Goal: Navigation & Orientation: Find specific page/section

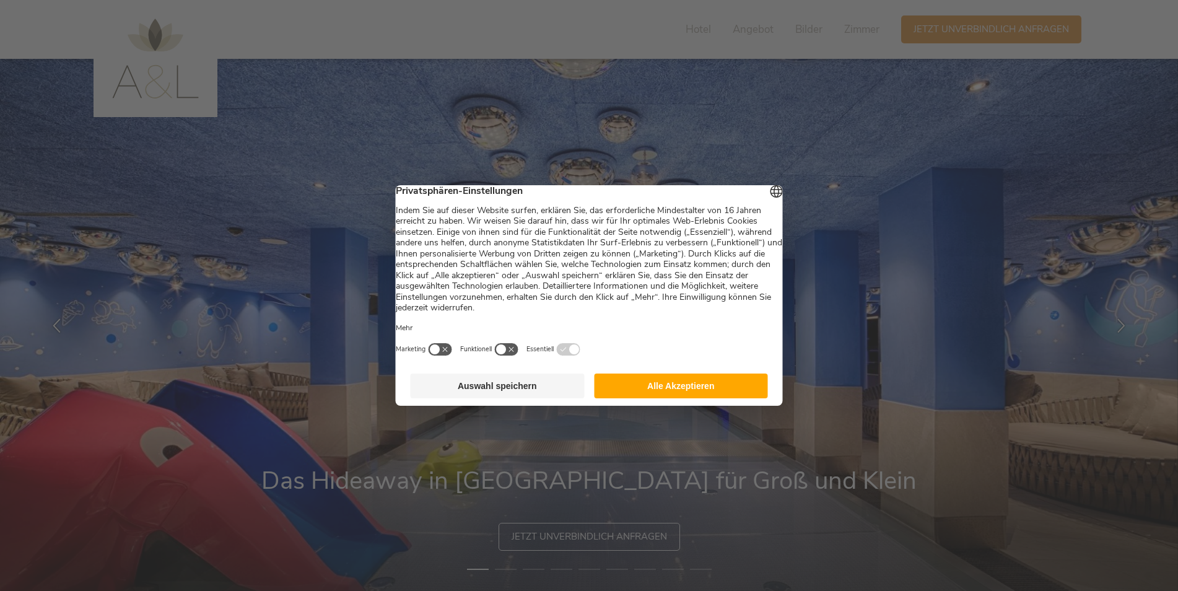
click at [702, 398] on button "Alle Akzeptieren" at bounding box center [681, 385] width 174 height 25
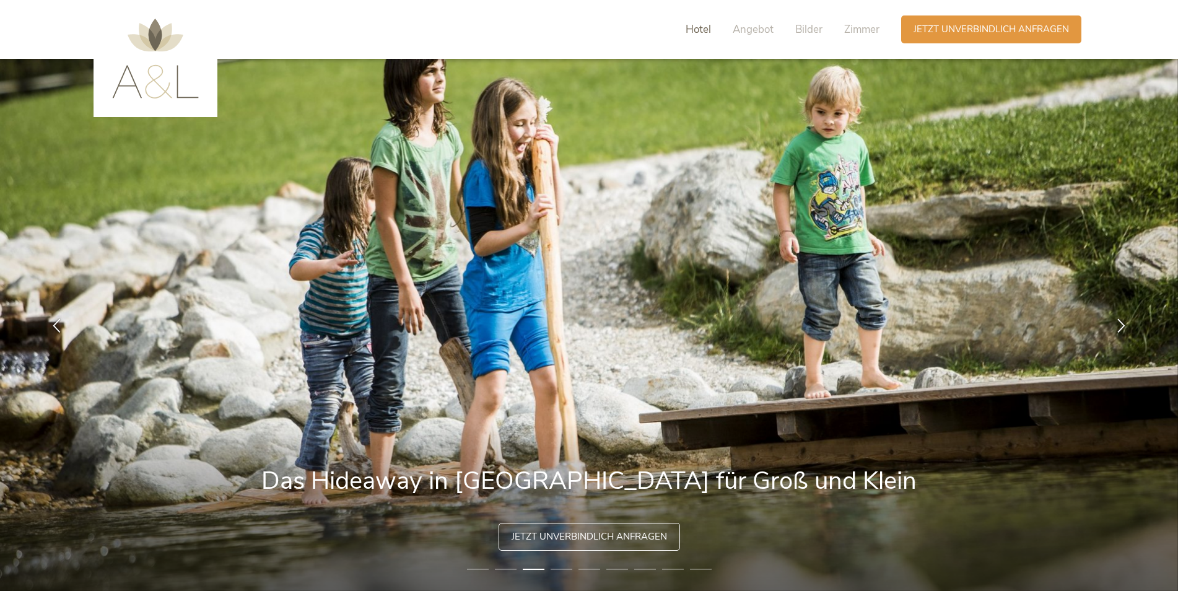
click at [697, 25] on span "Hotel" at bounding box center [698, 29] width 25 height 14
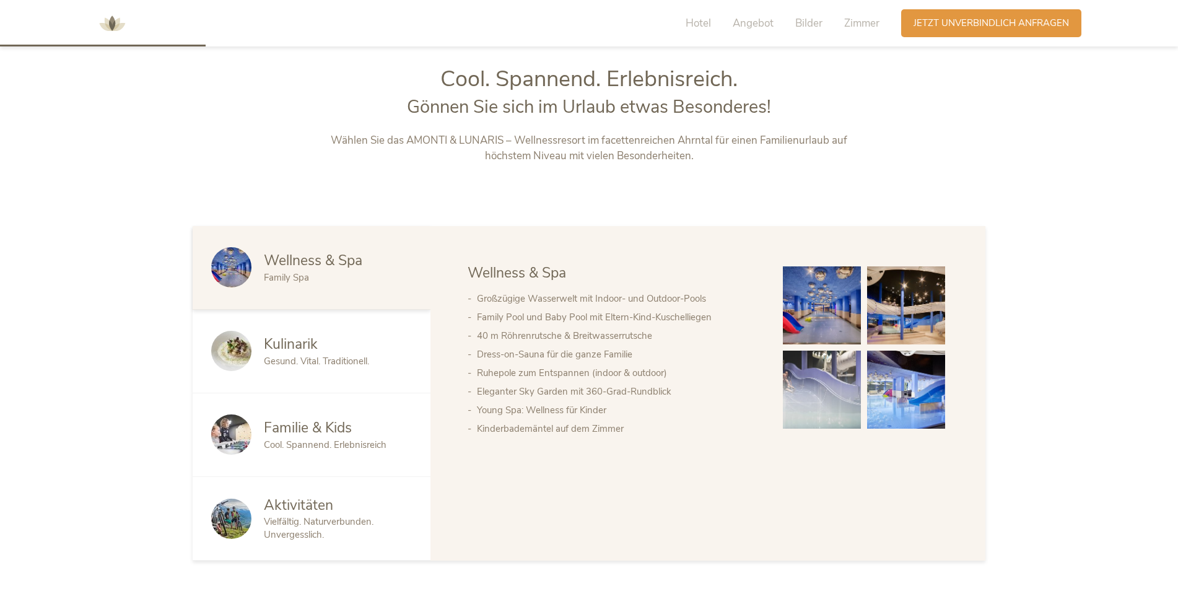
scroll to position [634, 0]
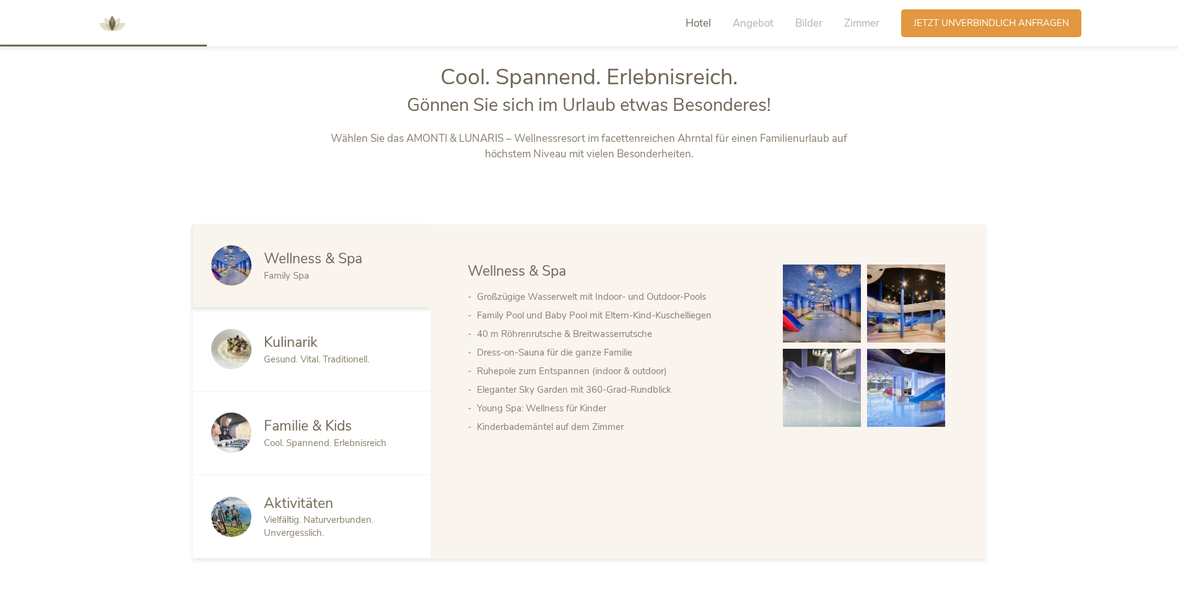
click at [273, 420] on span "Familie & Kids" at bounding box center [308, 425] width 88 height 19
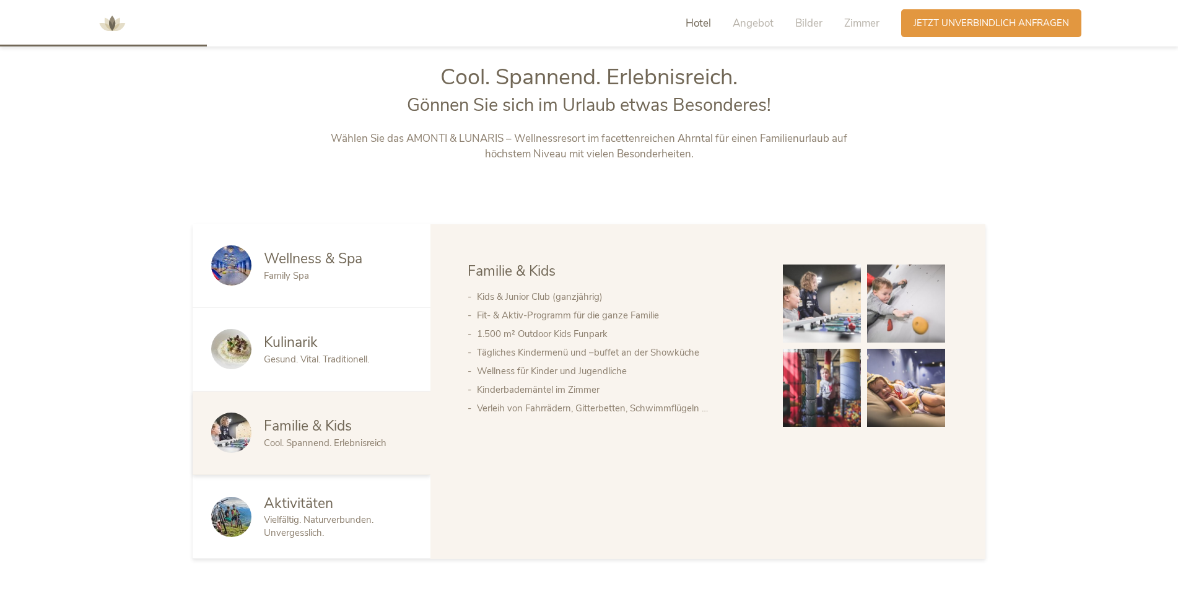
click at [309, 376] on div "Kulinarik Gesund. Vital. Traditionell." at bounding box center [312, 350] width 238 height 84
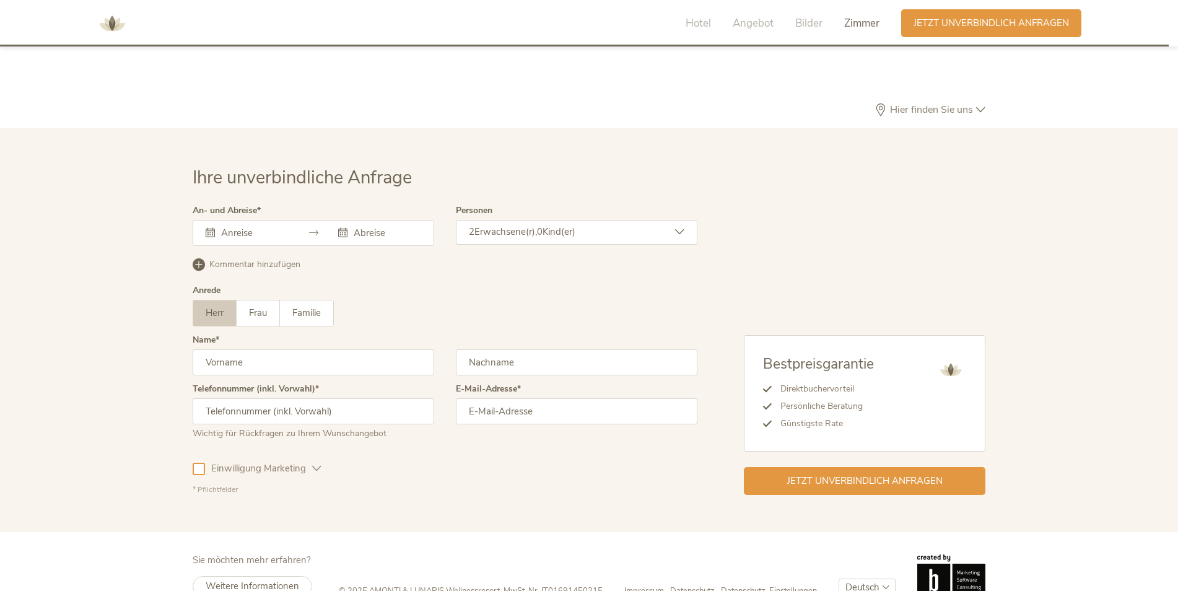
scroll to position [3610, 0]
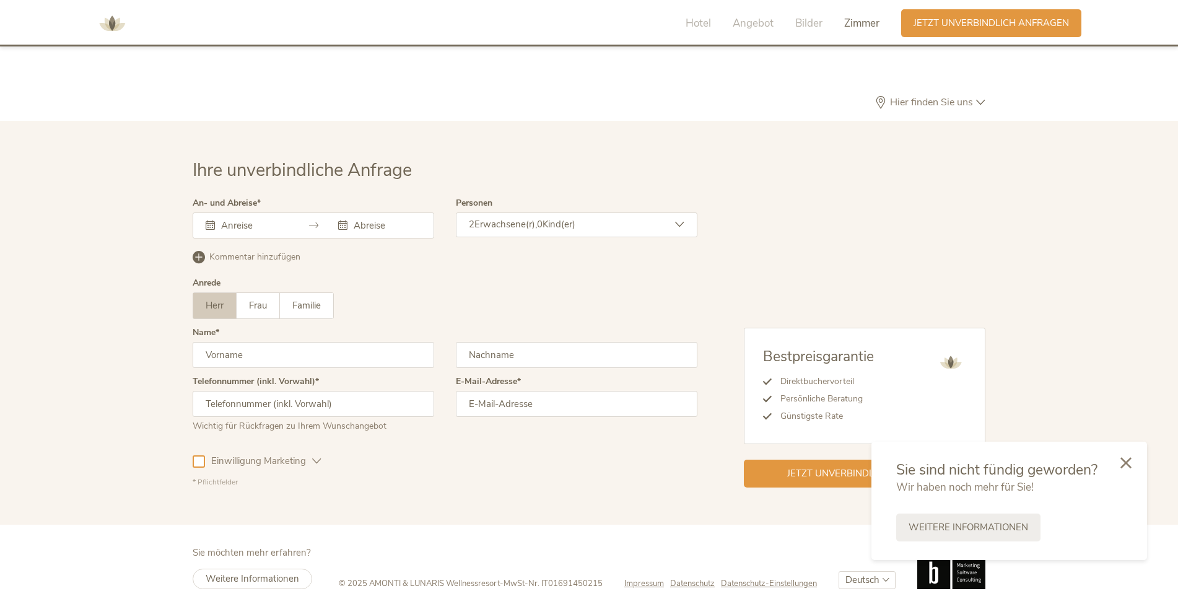
click at [653, 578] on span "Impressum" at bounding box center [644, 583] width 40 height 11
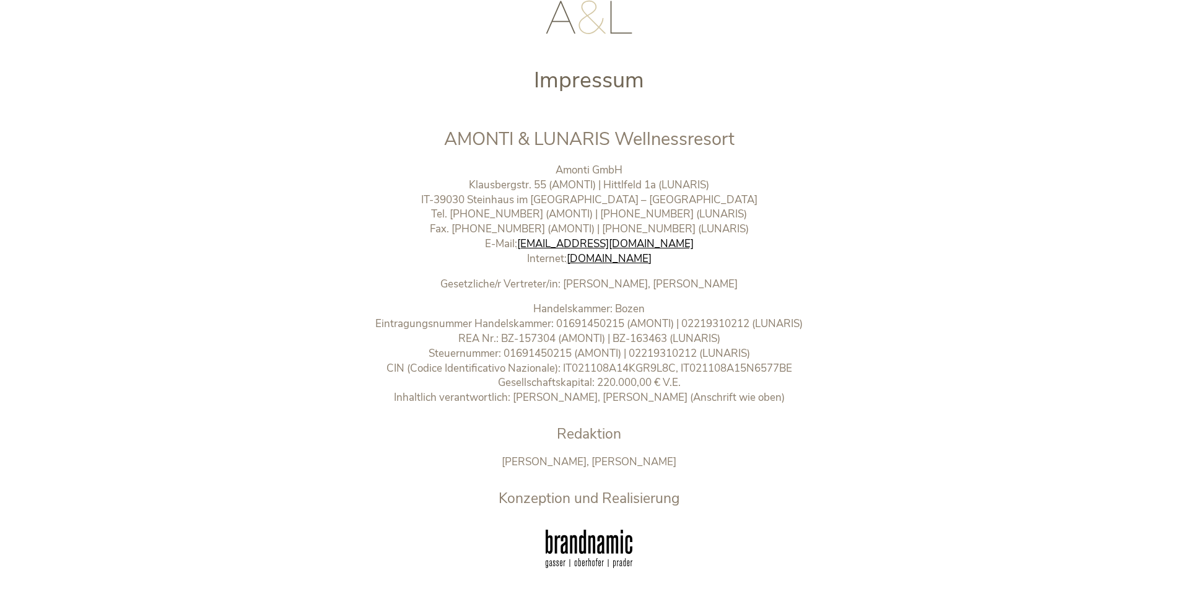
scroll to position [124, 0]
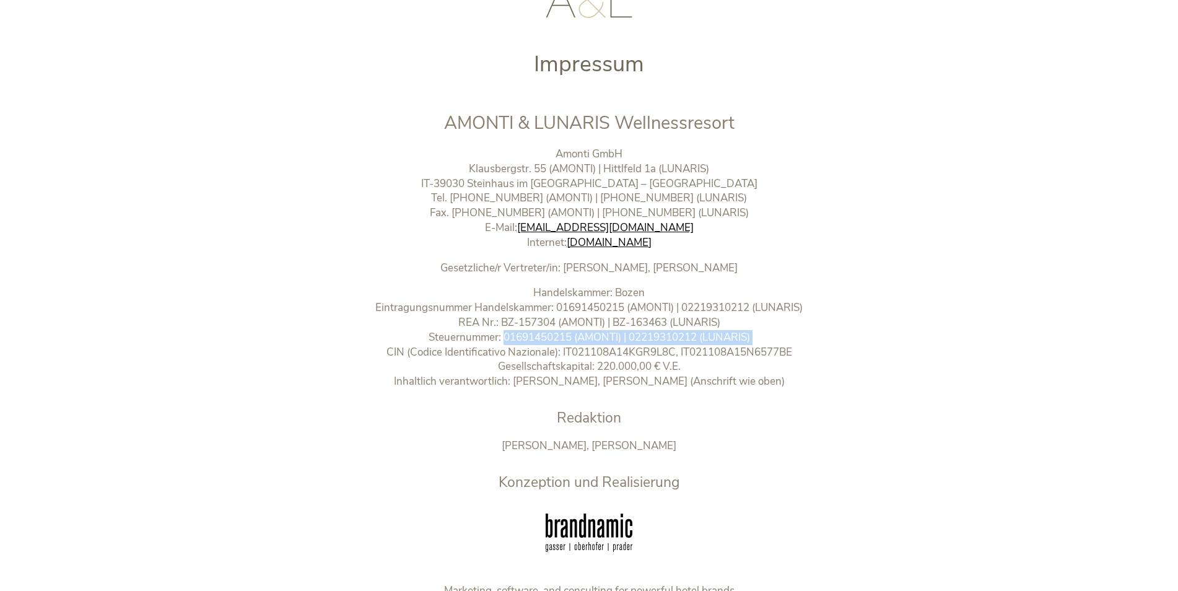
drag, startPoint x: 13, startPoint y: 1, endPoint x: 141, endPoint y: 345, distance: 366.8
